Goal: Task Accomplishment & Management: Manage account settings

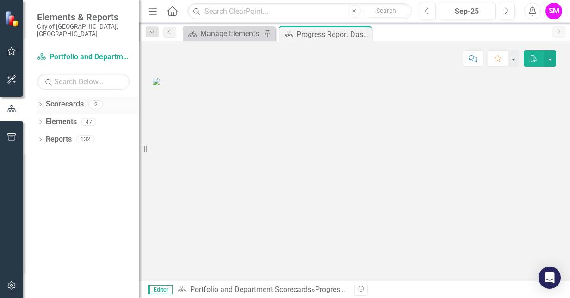
click at [40, 103] on icon "Dropdown" at bounding box center [40, 105] width 6 height 5
click at [63, 134] on link "Infrastructure Delivery" at bounding box center [95, 139] width 88 height 11
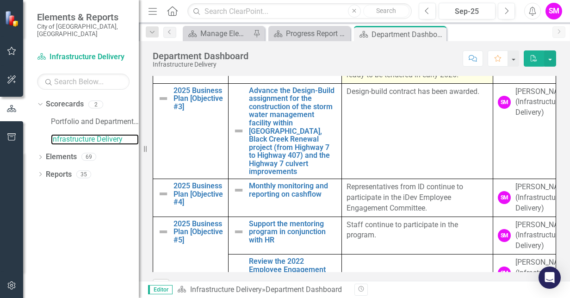
scroll to position [441, 0]
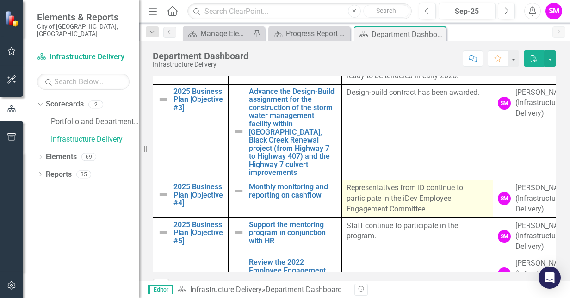
click at [428, 203] on p "Representatives from ID continue to participate in the iDev Employee Engagement…" at bounding box center [418, 199] width 142 height 32
click at [394, 200] on p "Representatives from ID continue to participate in the iDev Employee Engagement…" at bounding box center [418, 199] width 142 height 32
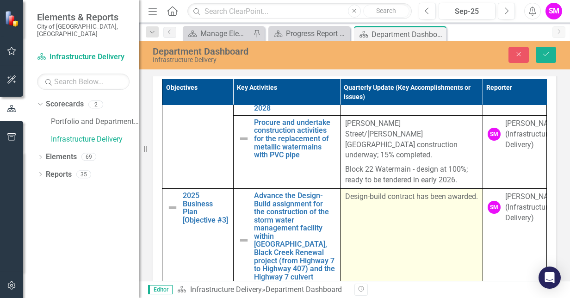
type textarea "<p>Representatives from ID continue to participate in the iDev Employee Engagem…"
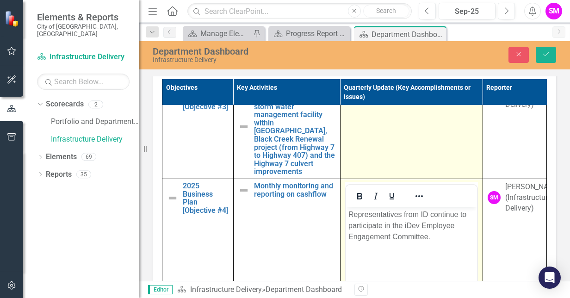
scroll to position [561, 0]
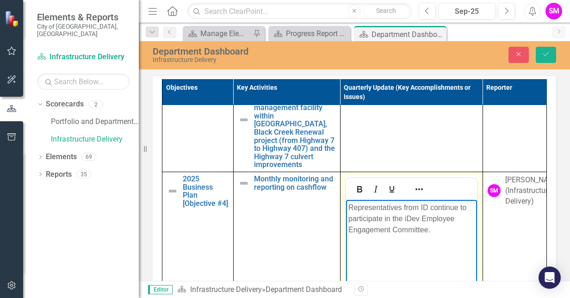
drag, startPoint x: 432, startPoint y: 227, endPoint x: 346, endPoint y: 206, distance: 88.7
click at [346, 206] on body "Representatives from ID continue to participate in the iDev Employee Engagement…" at bounding box center [411, 269] width 131 height 139
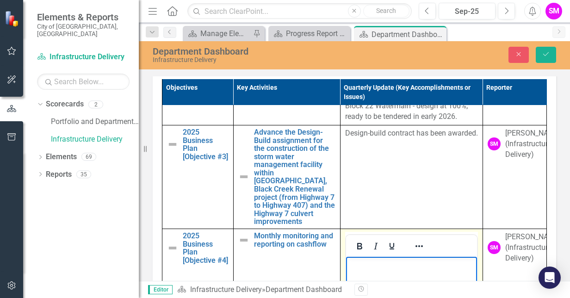
scroll to position [504, 0]
click at [550, 56] on icon "Save" at bounding box center [546, 54] width 8 height 6
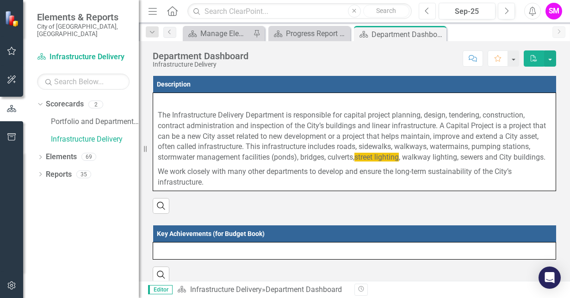
click at [427, 11] on icon "Previous" at bounding box center [427, 11] width 5 height 8
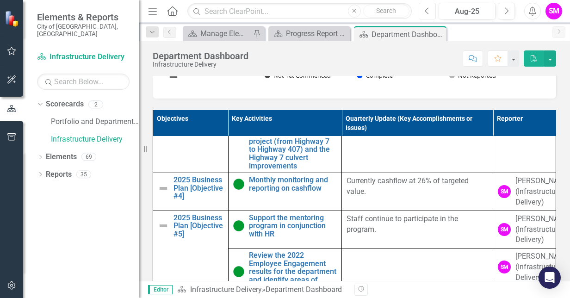
scroll to position [470, 0]
click at [503, 15] on button "Next" at bounding box center [506, 11] width 17 height 17
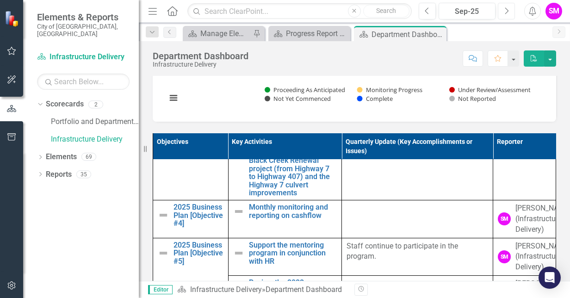
scroll to position [506, 0]
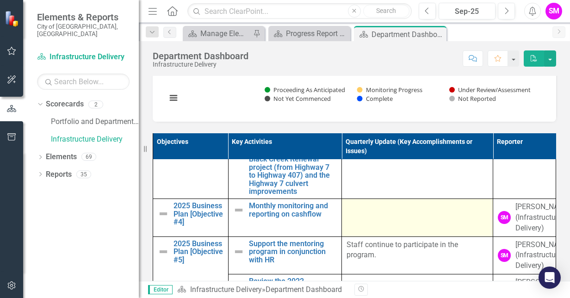
click at [368, 228] on td at bounding box center [417, 218] width 151 height 38
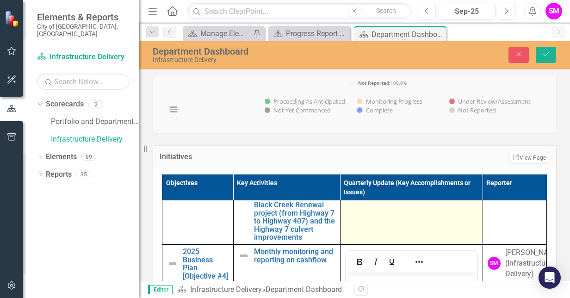
scroll to position [584, 0]
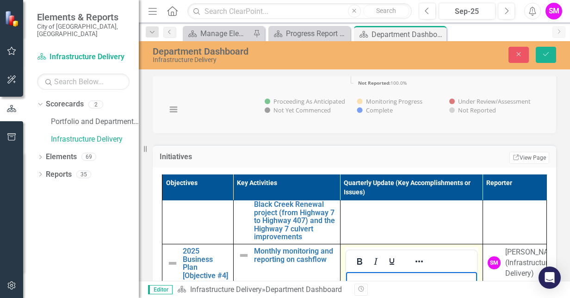
click at [366, 285] on p "Rich Text Area. Press ALT-0 for help." at bounding box center [411, 279] width 126 height 11
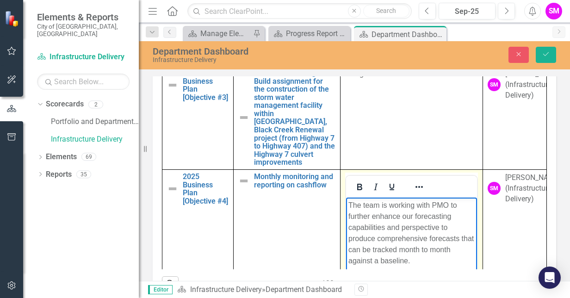
scroll to position [530, 0]
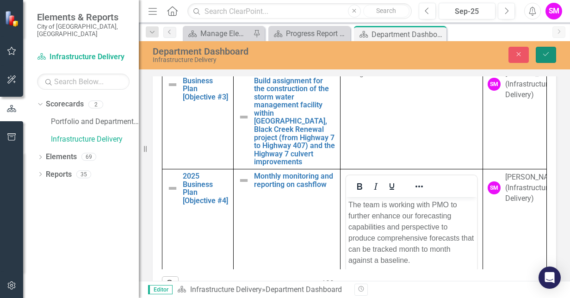
click at [543, 54] on icon "Save" at bounding box center [546, 54] width 8 height 6
